Goal: Task Accomplishment & Management: Manage account settings

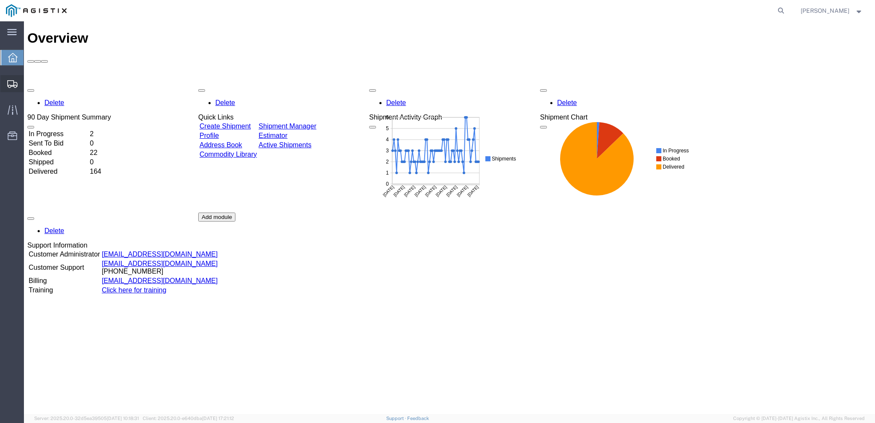
click at [0, 0] on span "Create from Template" at bounding box center [0, 0] width 0 height 0
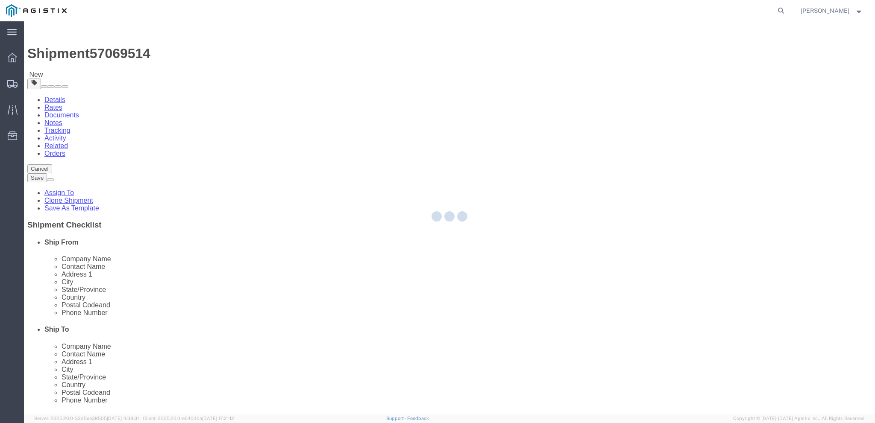
select select
select select "65511"
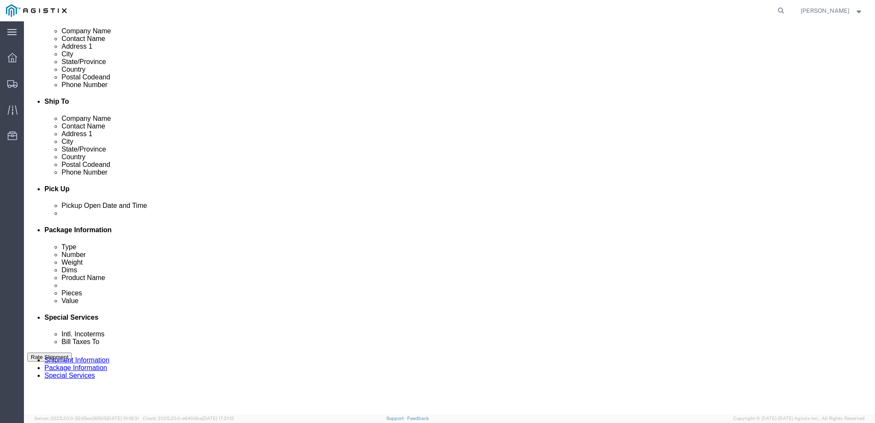
scroll to position [256, 0]
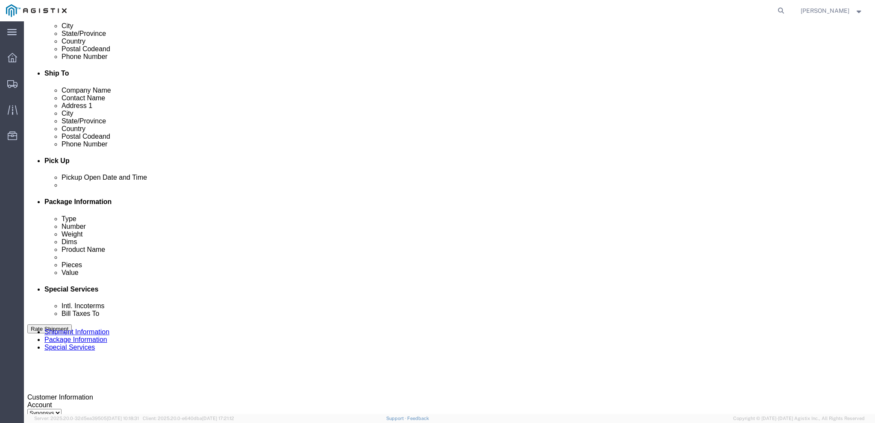
click div
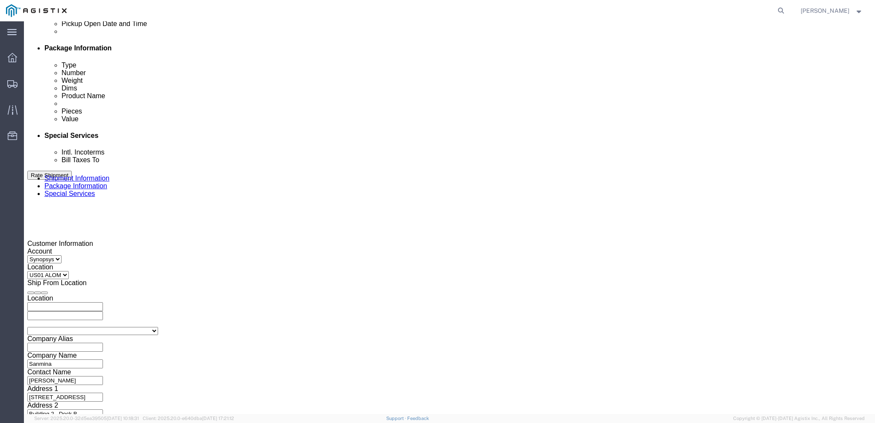
type input "3:30 PM"
click button "Apply"
click div
type input "4:00 PM"
click button "Apply"
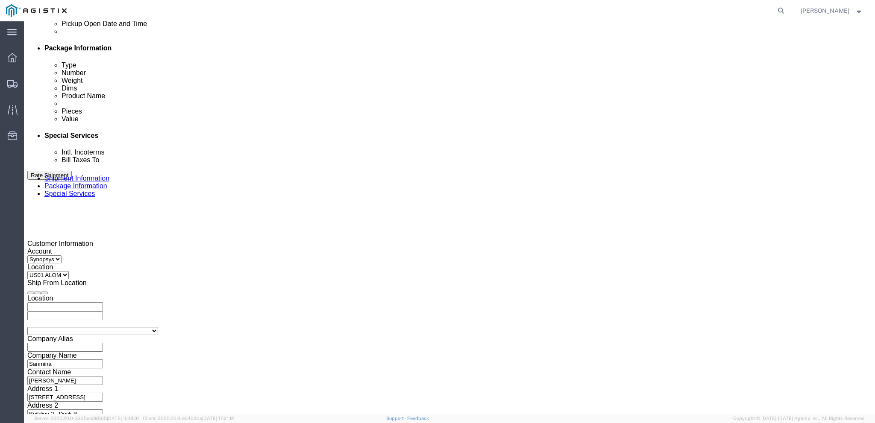
drag, startPoint x: 169, startPoint y: 186, endPoint x: 115, endPoint y: 187, distance: 53.8
click div "Select Account Type Activity ID Airline Appointment Number ASN Batch Request # …"
paste input "325"
type input "3000021325"
click button "button"
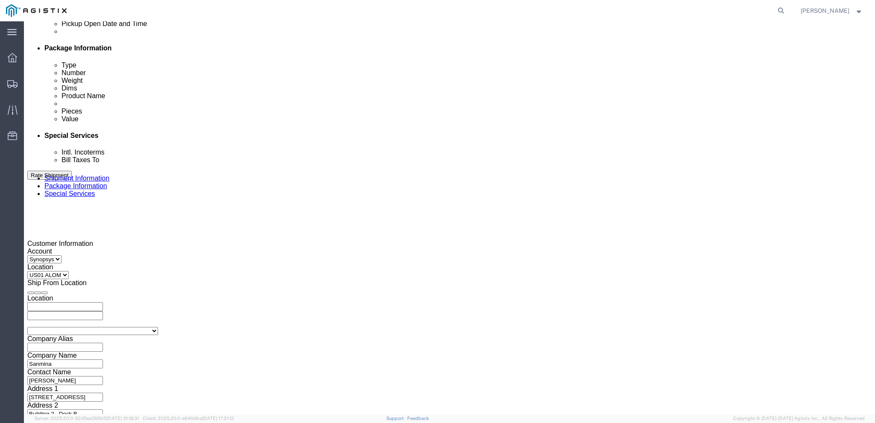
click button "button"
click div "Shipping Mode (Optional)"
click button "Continue"
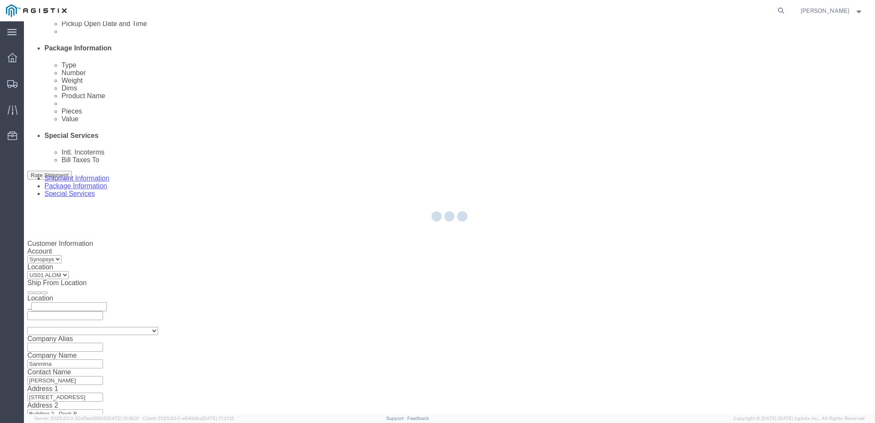
scroll to position [2, 0]
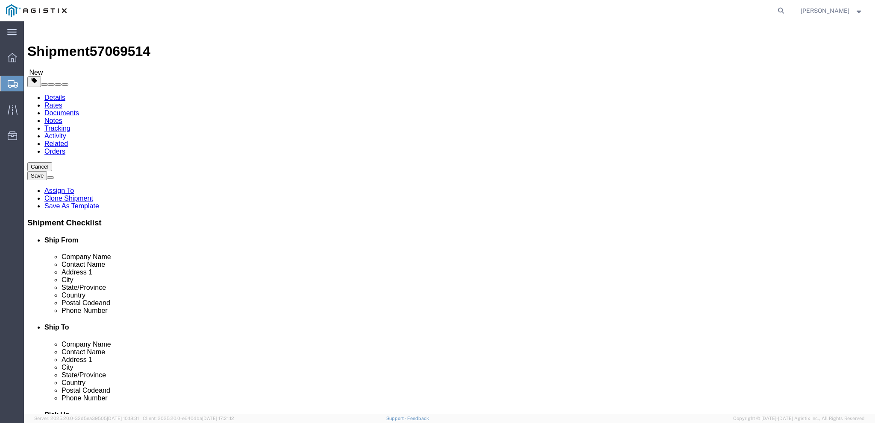
click link "Delete this content"
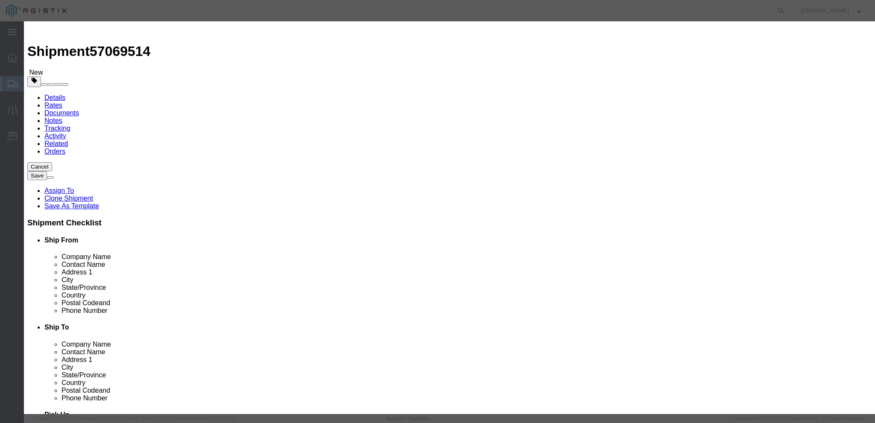
click div "Yes Cancel"
click button "Yes"
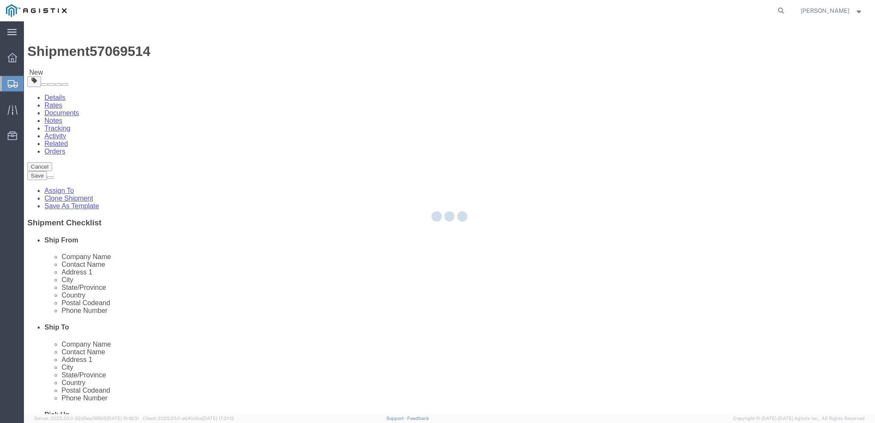
scroll to position [0, 0]
select select "PSNS"
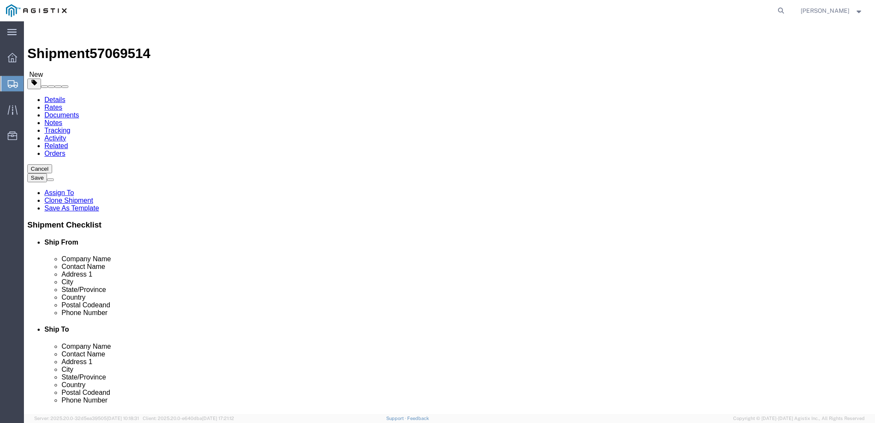
click input "15"
type input "12"
click input "200.00"
type input "150"
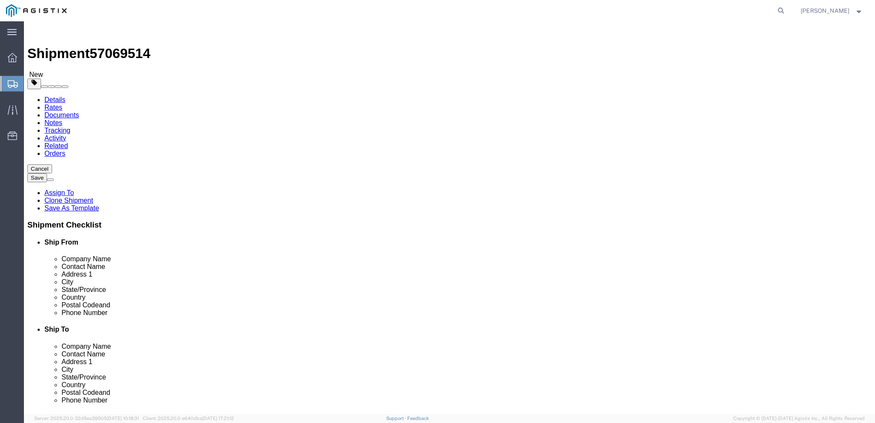
click icon
click dd "12.00 Each"
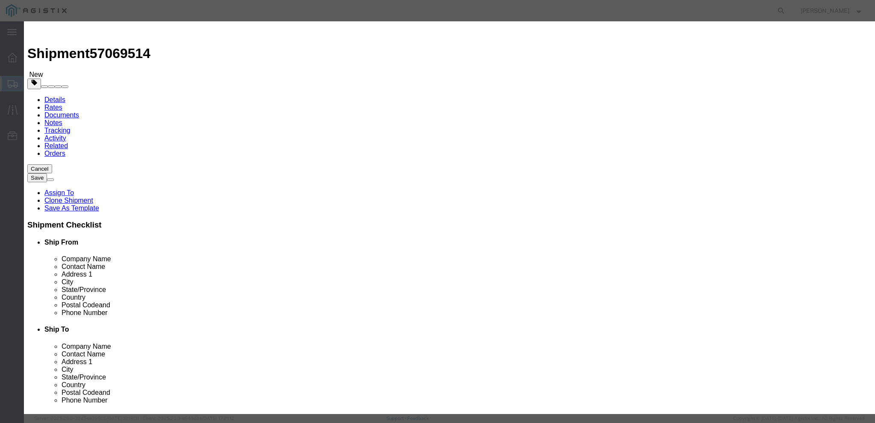
click textarea "PO# 3000021254, QTY: 12"
drag, startPoint x: 559, startPoint y: 66, endPoint x: 525, endPoint y: 68, distance: 33.8
click textarea "PO# 3000021254, QTY: 12"
paste textarea "325"
click textarea "PO# 3000021254, QTY: 12"
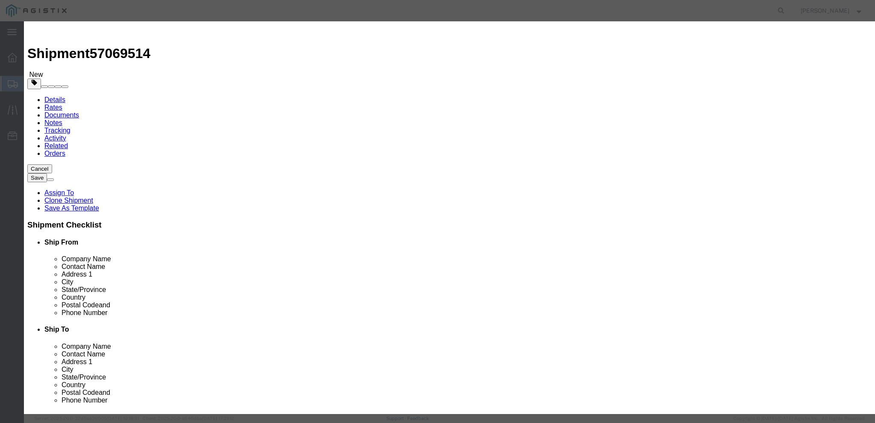
type textarea "PO# 3000021325, QTY: 12"
click button "Save & Close"
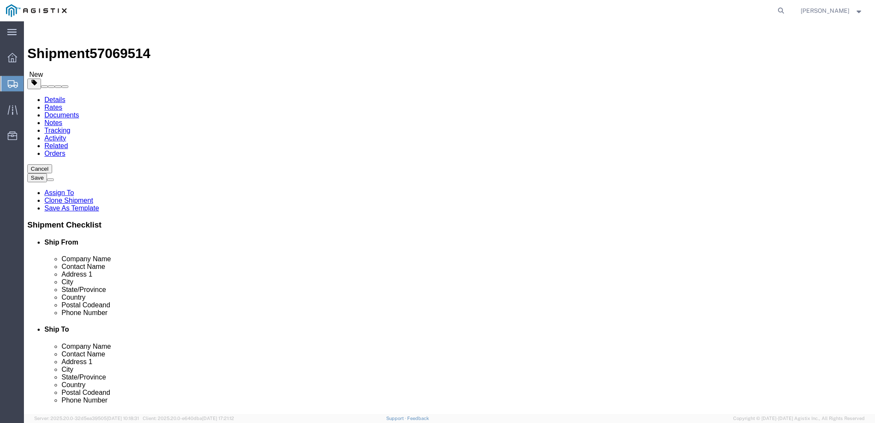
click button "Continue"
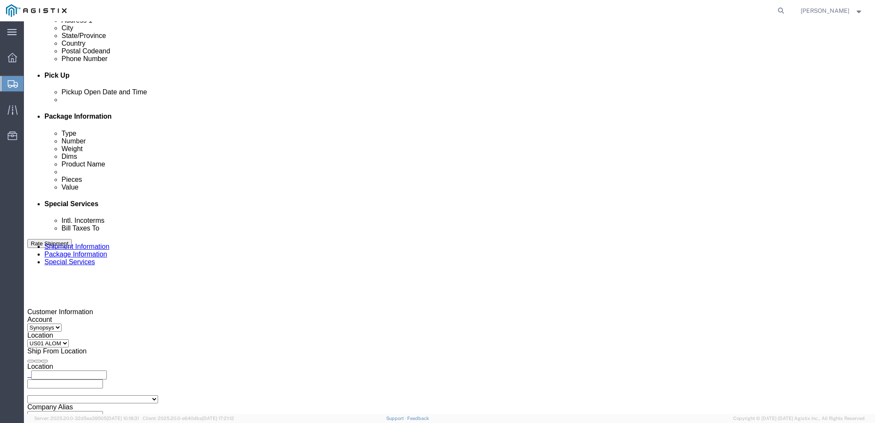
scroll to position [385, 0]
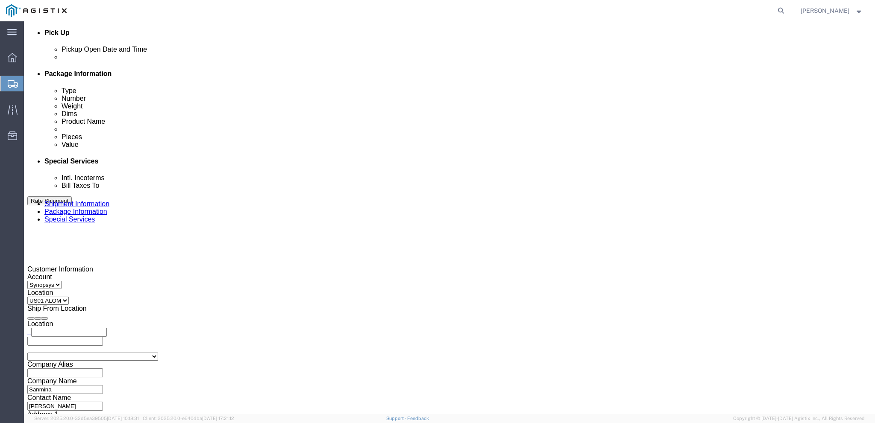
drag, startPoint x: 124, startPoint y: 11, endPoint x: 73, endPoint y: 12, distance: 51.3
click div "Shipment 57069514 New"
click span "57069514"
drag, startPoint x: 71, startPoint y: 12, endPoint x: 118, endPoint y: 10, distance: 46.6
click div "Shipment 57069514 New"
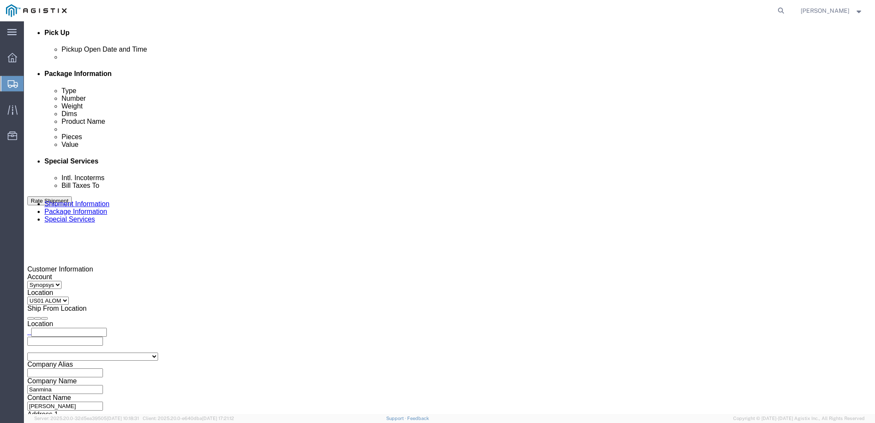
copy span "57069514"
drag, startPoint x: 603, startPoint y: 258, endPoint x: 575, endPoint y: 253, distance: 28.2
click textarea "Hello Team. Please process Shipment 56956040 1 Pallet in shipment Driver must s…"
drag, startPoint x: 592, startPoint y: 250, endPoint x: 562, endPoint y: 252, distance: 30.4
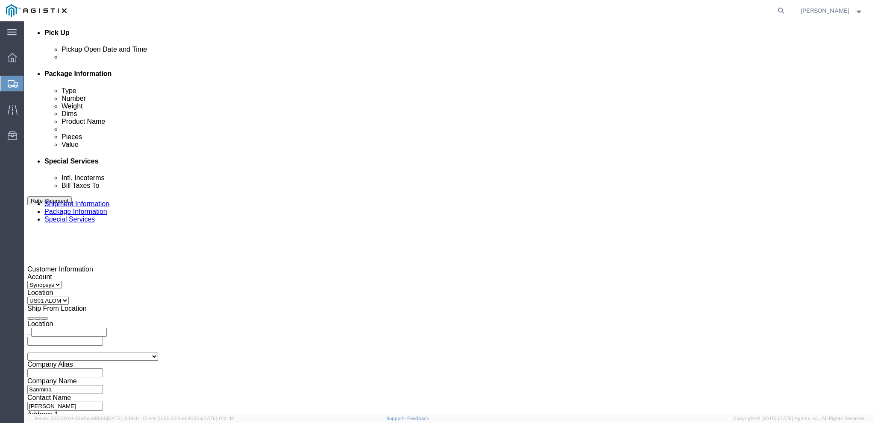
click textarea "Hello Team. Please process Shipment 56956040 1 Pallet in shipment Driver must s…"
paste textarea "7069514"
click textarea "Hello Team. Please process Shipment 56956040 1 Pallet in shipment Driver must s…"
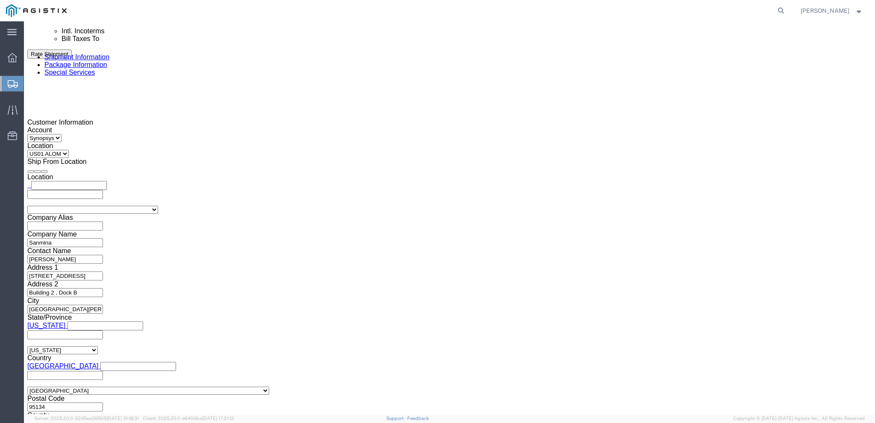
scroll to position [684, 0]
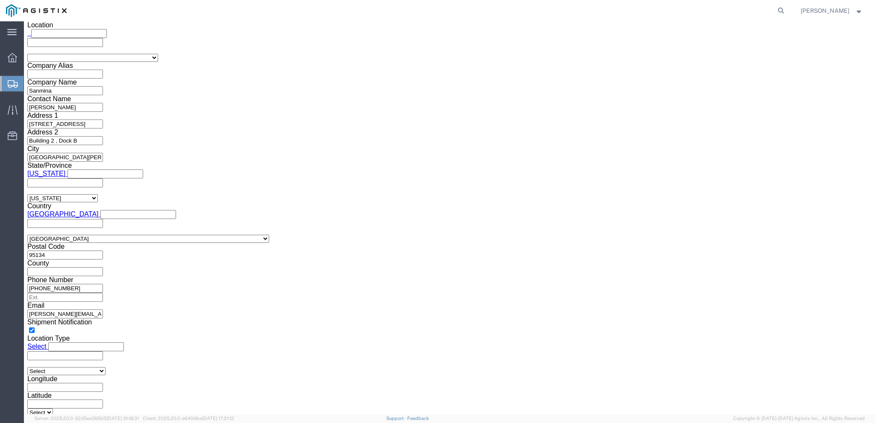
type textarea "Hello Team. Please process Shipment 57069514 1 Pallet in shipment Driver must s…"
click button "Rate Shipment"
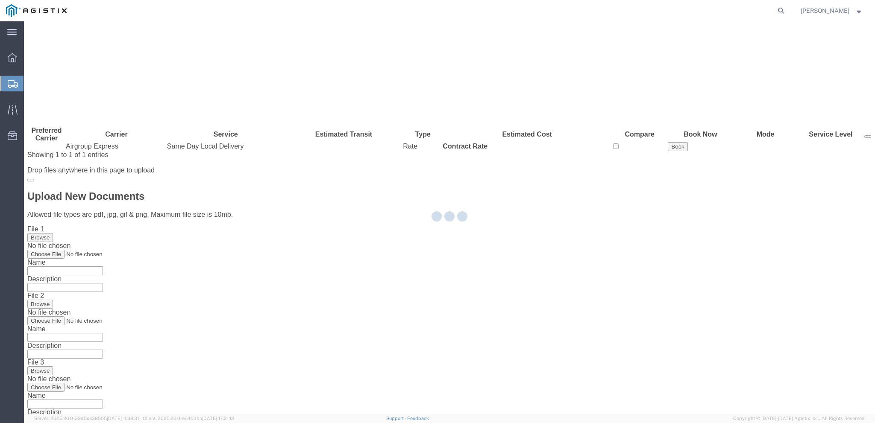
scroll to position [0, 0]
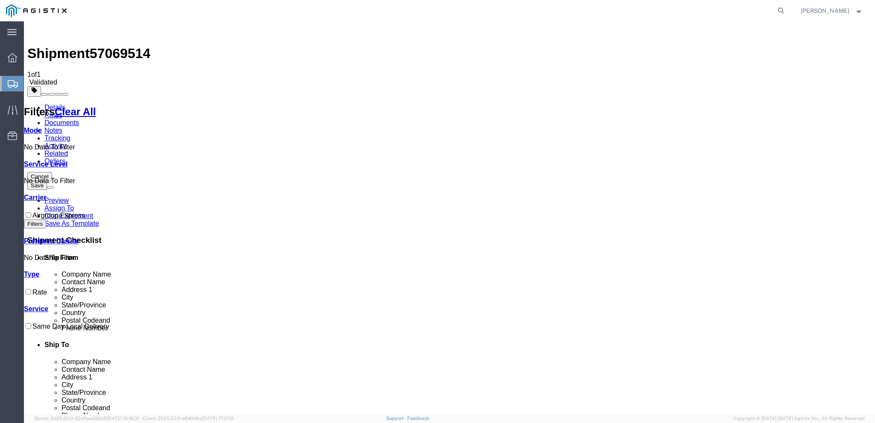
click at [50, 188] on span at bounding box center [50, 188] width 0 height 0
click at [47, 181] on button "Save" at bounding box center [37, 185] width 20 height 9
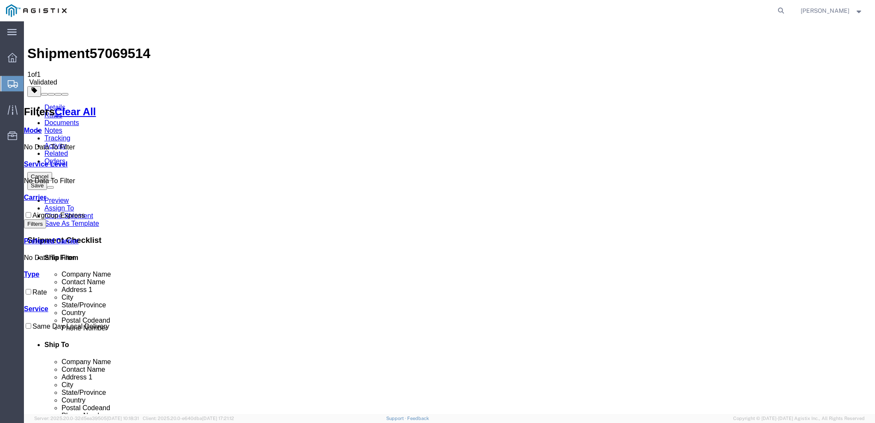
drag, startPoint x: 842, startPoint y: 56, endPoint x: 840, endPoint y: 51, distance: 5.6
click at [99, 220] on link "Save As Template" at bounding box center [71, 223] width 55 height 7
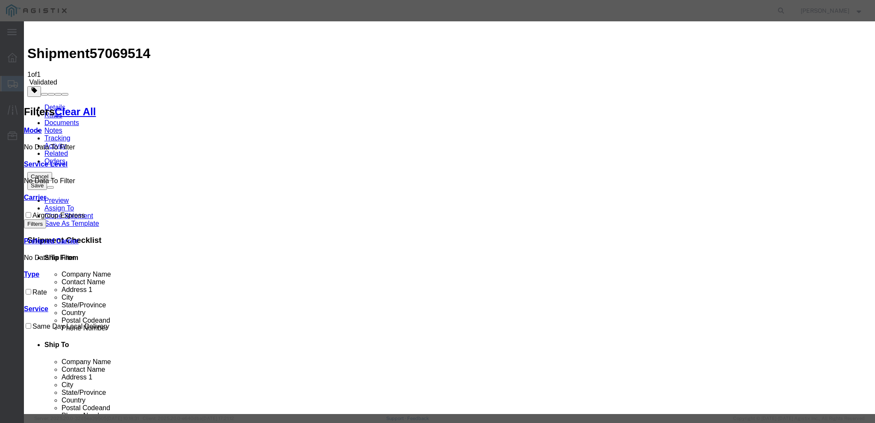
select select "47627"
type input "B6 Accessories"
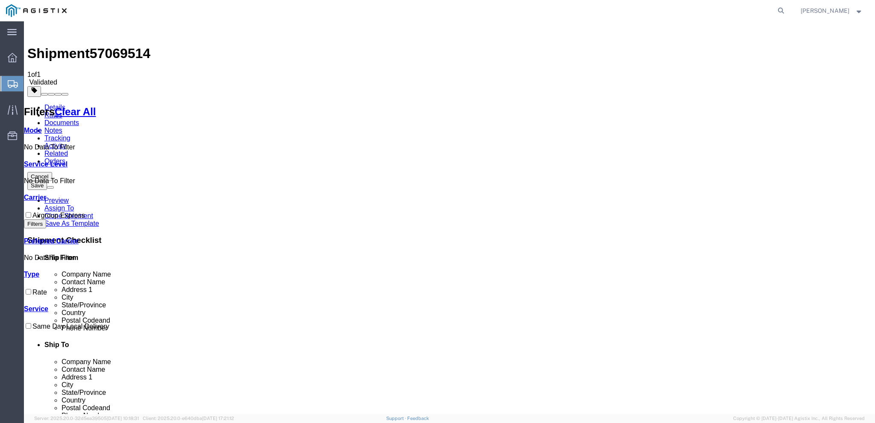
click at [99, 220] on link "Save As Template" at bounding box center [71, 223] width 55 height 7
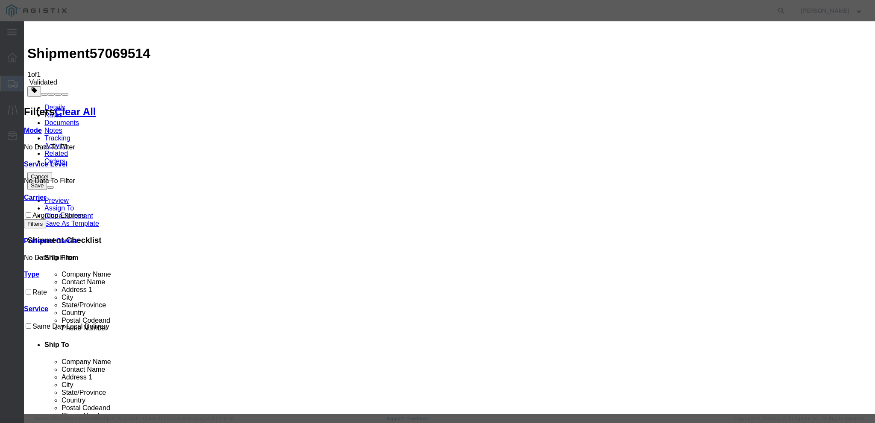
select select "47627"
type input "B6 Accessories"
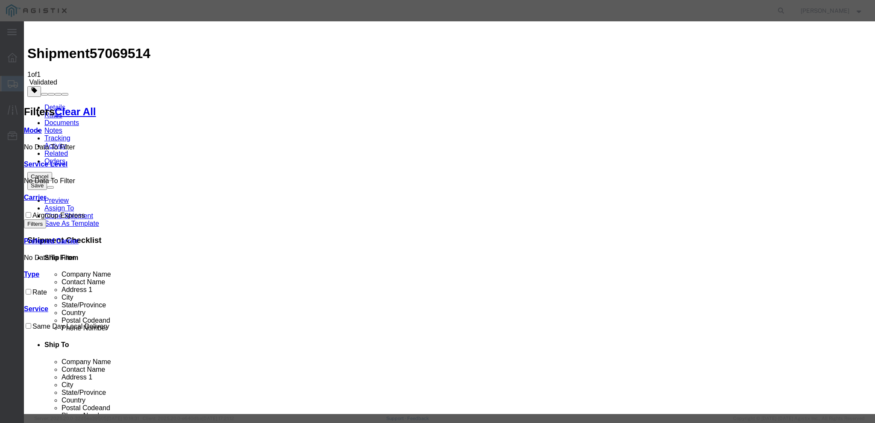
checkbox input "true"
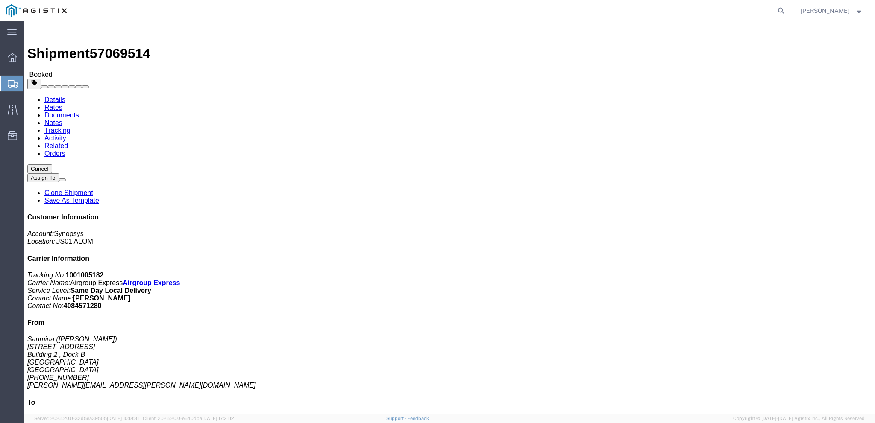
click link "Rates"
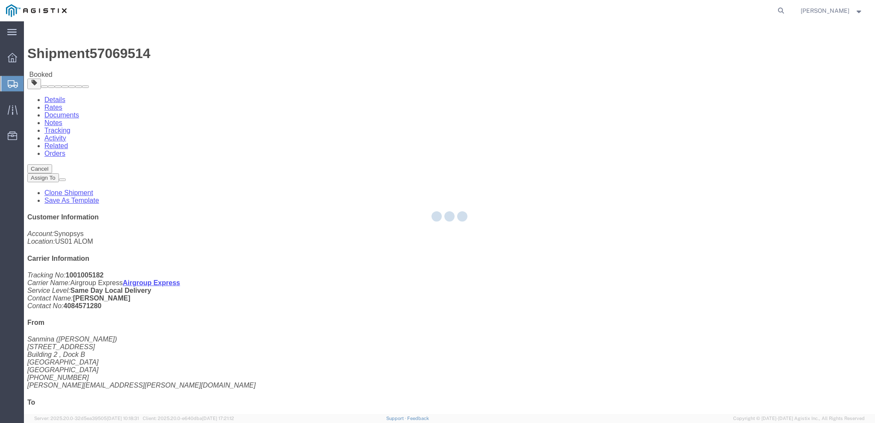
click at [107, 47] on div at bounding box center [449, 217] width 851 height 393
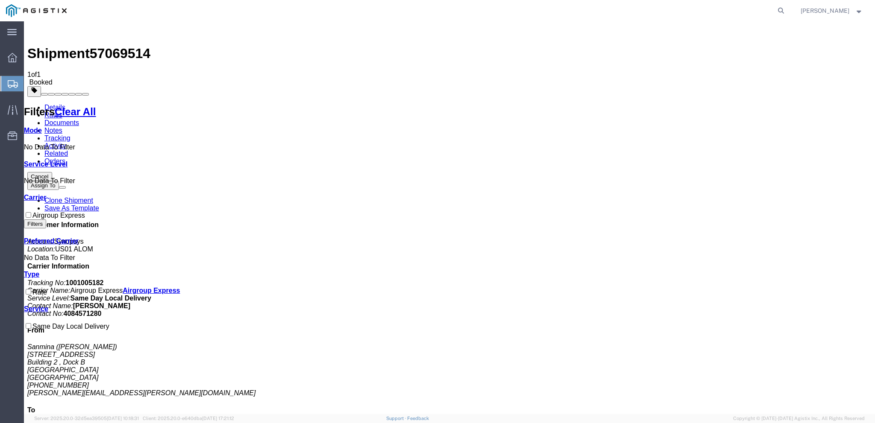
click at [79, 119] on link "Documents" at bounding box center [61, 122] width 35 height 7
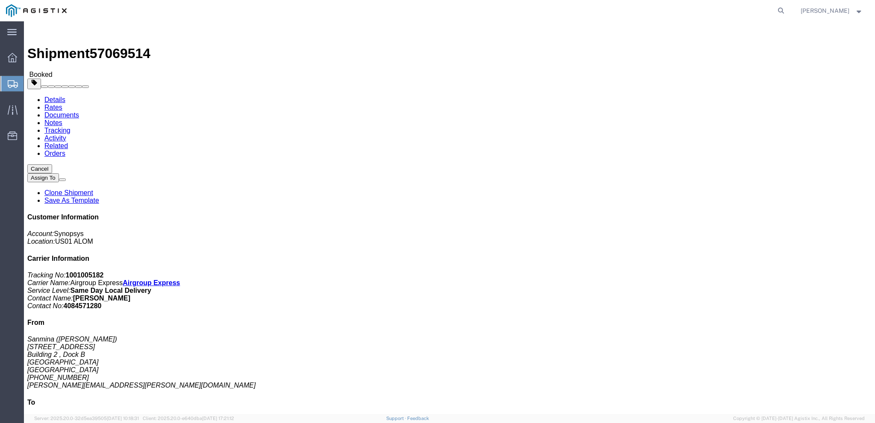
click link "Documents"
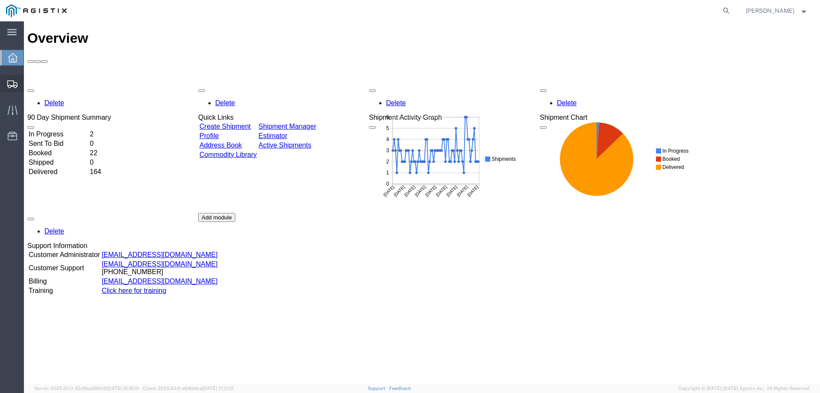
click at [0, 0] on span "Shipment Manager" at bounding box center [0, 0] width 0 height 0
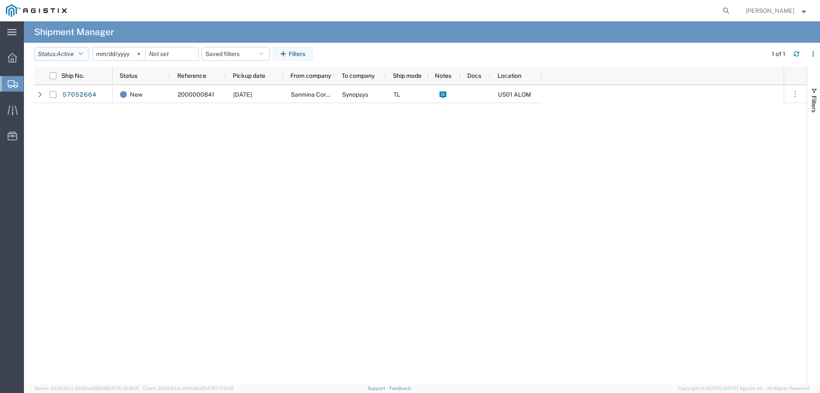
click at [79, 54] on button "Status: Active" at bounding box center [61, 54] width 55 height 14
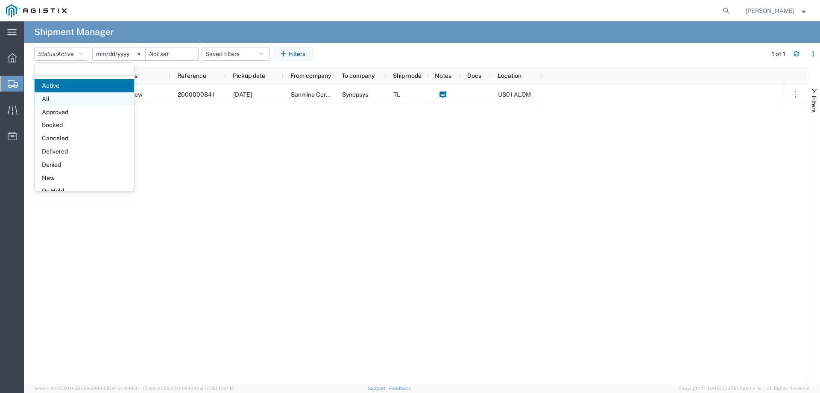
click at [53, 97] on span "All" at bounding box center [85, 98] width 100 height 13
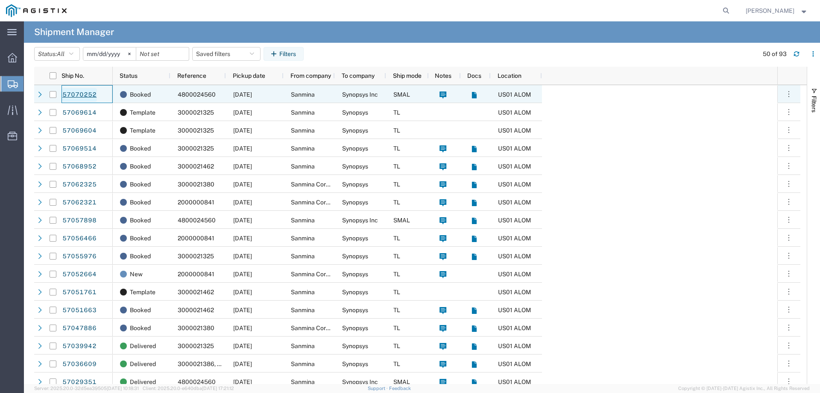
click at [94, 94] on link "57070252" at bounding box center [79, 95] width 35 height 14
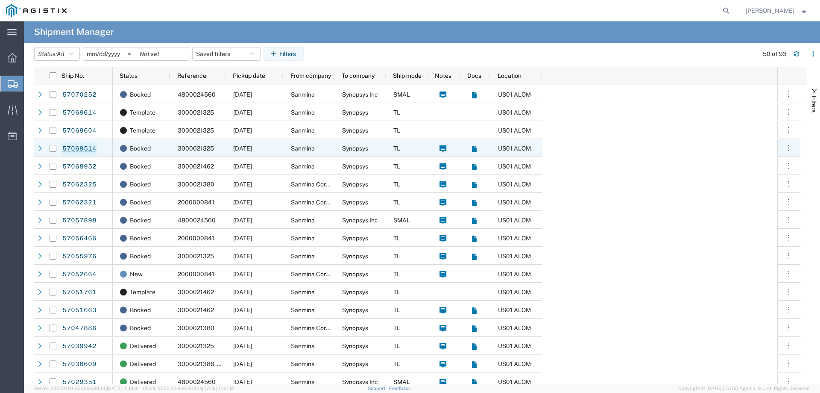
click at [69, 146] on link "57069514" at bounding box center [79, 149] width 35 height 14
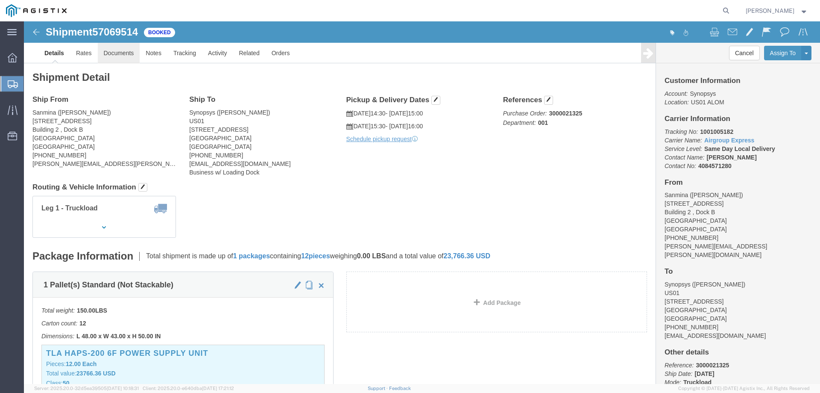
click link "Documents"
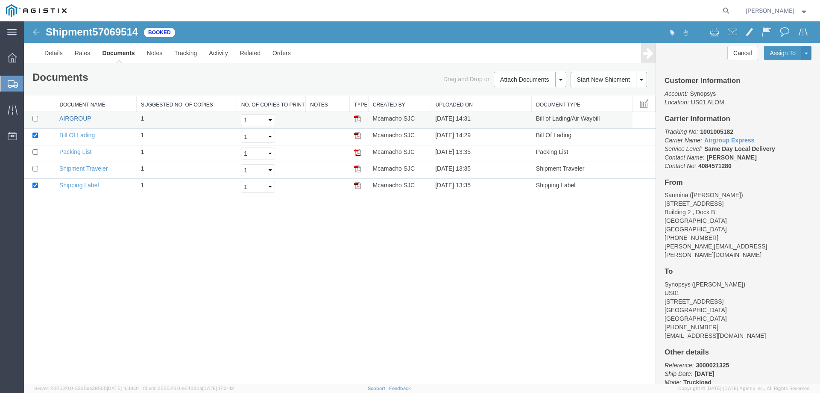
click at [82, 121] on link "AIRGROUP" at bounding box center [75, 118] width 32 height 7
click at [168, 186] on div "Shipment 57069514 5 of 5 Booked Details Rates Documents Notes Tracking Activity…" at bounding box center [422, 202] width 797 height 362
